Goal: Entertainment & Leisure: Consume media (video, audio)

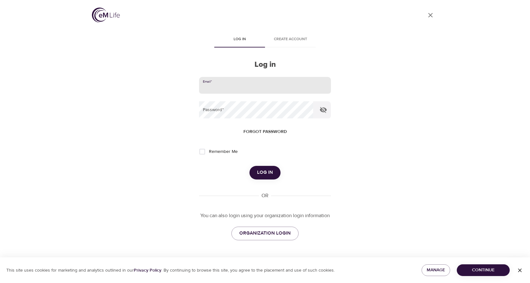
click at [274, 86] on input "email" at bounding box center [265, 85] width 132 height 17
type input "[EMAIL_ADDRESS][DOMAIN_NAME]"
click at [249, 166] on button "Log in" at bounding box center [264, 172] width 31 height 13
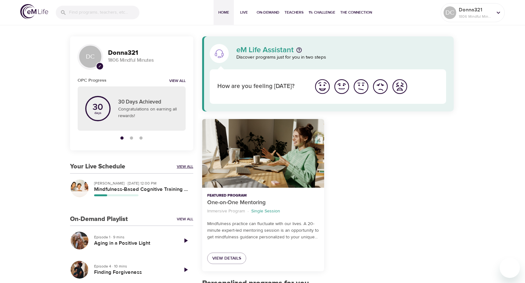
click at [184, 166] on link "View All" at bounding box center [185, 166] width 16 height 5
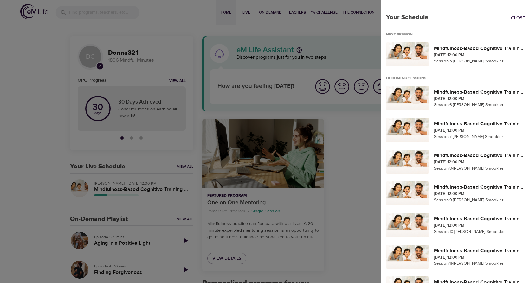
click at [152, 186] on div at bounding box center [265, 141] width 530 height 283
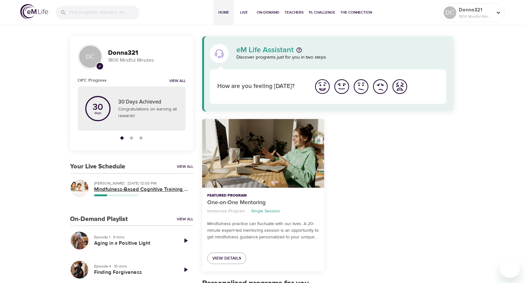
click at [121, 188] on h5 "Mindfulness-Based Cognitive Training (MBCT)" at bounding box center [141, 189] width 94 height 7
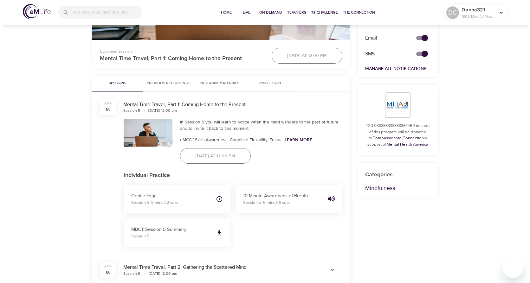
scroll to position [253, 0]
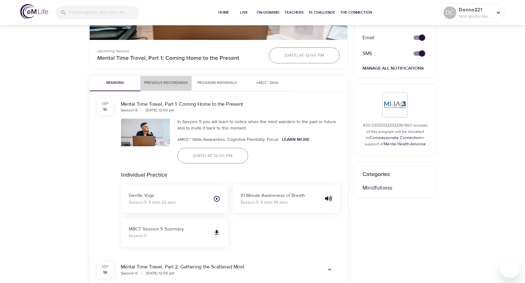
click at [163, 82] on span "Previous Recordings" at bounding box center [166, 83] width 44 height 7
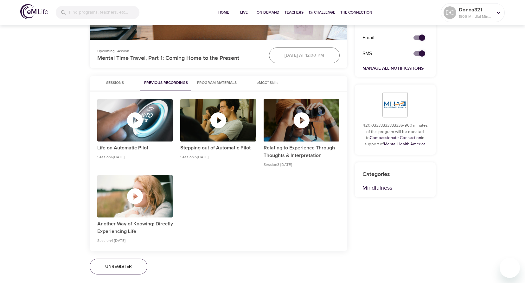
click at [297, 122] on icon "button" at bounding box center [302, 120] width 16 height 16
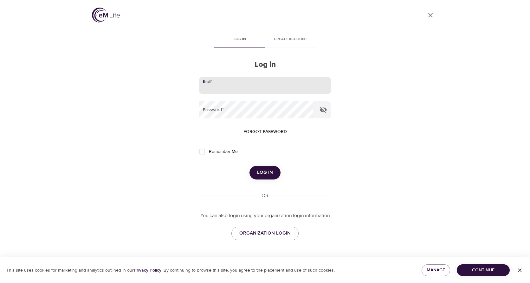
click at [231, 80] on input "email" at bounding box center [265, 85] width 132 height 17
type input "[EMAIL_ADDRESS][DOMAIN_NAME]"
click at [249, 166] on button "Log in" at bounding box center [264, 172] width 31 height 13
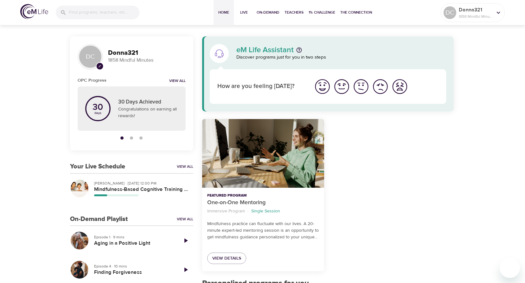
click at [130, 184] on p "[PERSON_NAME] · [DATE] 12:00 PM" at bounding box center [141, 184] width 94 height 6
click at [181, 166] on link "View All" at bounding box center [185, 166] width 16 height 5
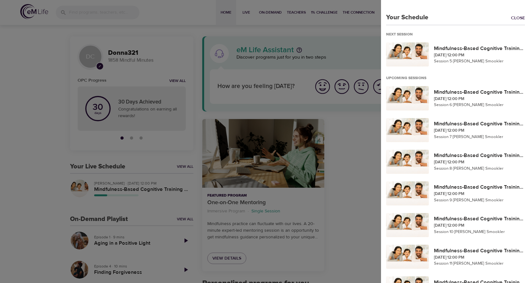
click at [124, 189] on div at bounding box center [265, 141] width 530 height 283
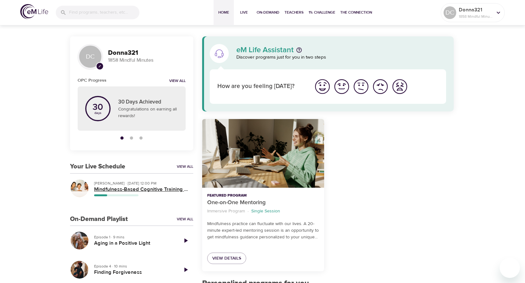
click at [131, 189] on h5 "Mindfulness-Based Cognitive Training (MBCT)" at bounding box center [141, 189] width 94 height 7
drag, startPoint x: 131, startPoint y: 189, endPoint x: 96, endPoint y: 183, distance: 35.1
click at [96, 183] on p "[PERSON_NAME] · [DATE] 12:00 PM" at bounding box center [141, 184] width 94 height 6
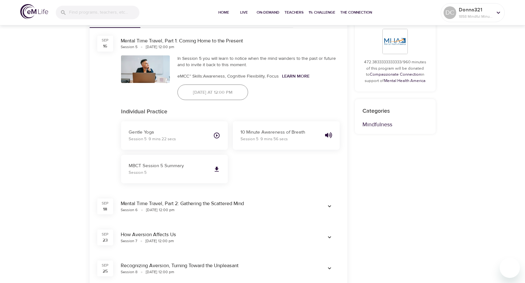
scroll to position [158, 0]
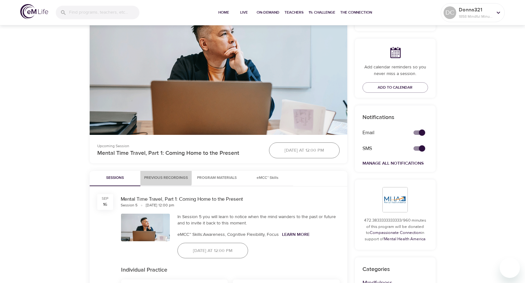
click at [159, 176] on span "Previous Recordings" at bounding box center [166, 178] width 44 height 7
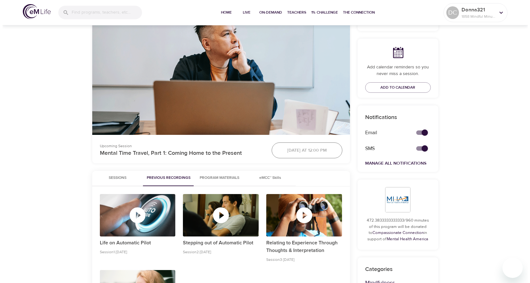
scroll to position [222, 0]
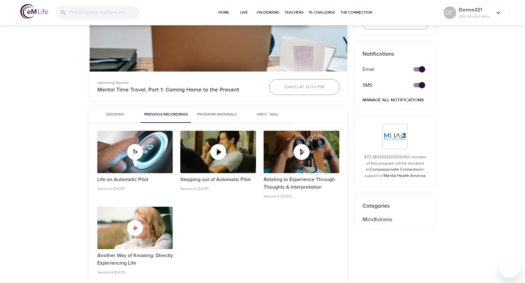
click at [315, 161] on div "button" at bounding box center [302, 152] width 76 height 19
